Goal: Transaction & Acquisition: Purchase product/service

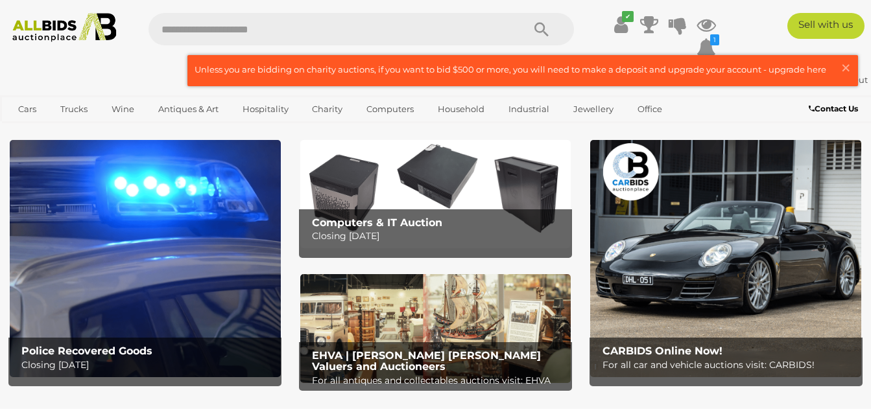
click at [80, 366] on p "Closing Tuesday 16th September" at bounding box center [147, 365] width 253 height 16
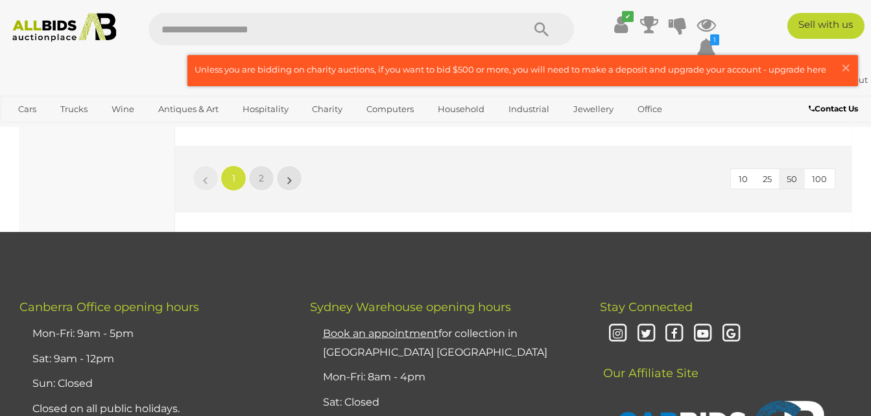
scroll to position [10242, 0]
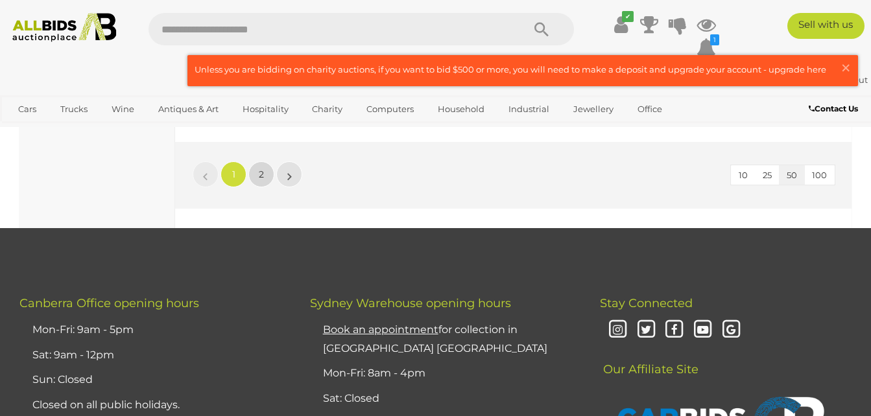
click at [264, 161] on link "2" at bounding box center [261, 174] width 26 height 26
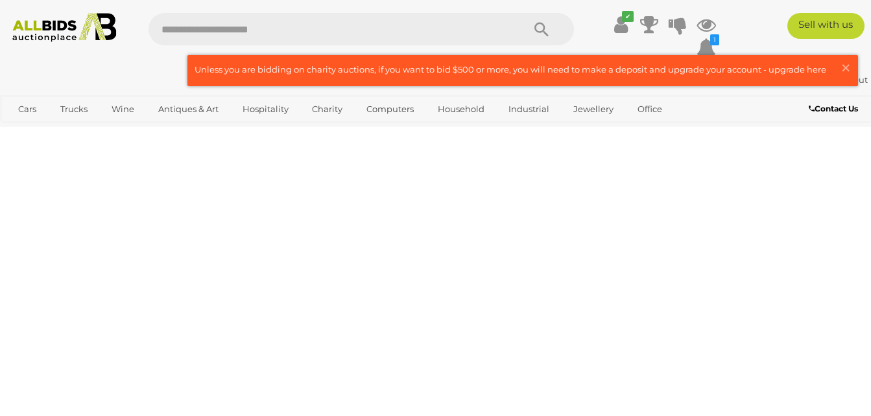
scroll to position [199, 0]
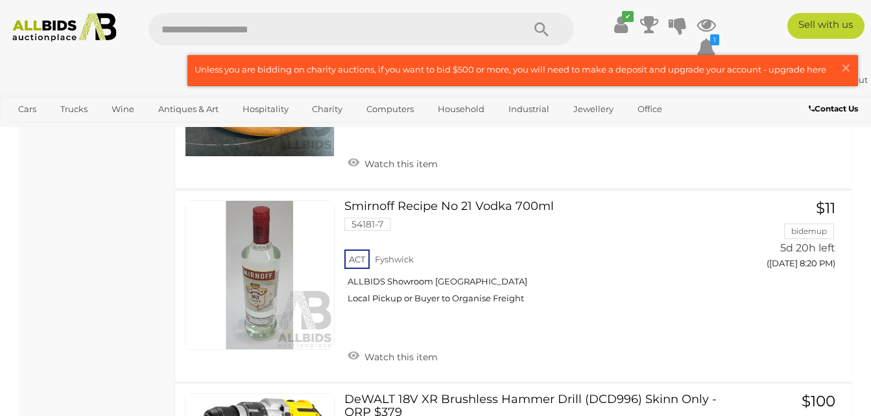
scroll to position [7070, 0]
